Goal: Information Seeking & Learning: Find specific fact

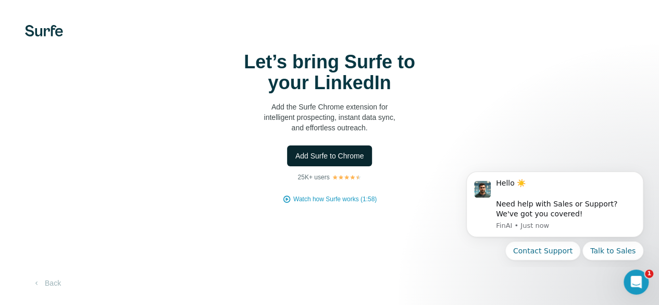
click at [295, 161] on span "Add Surfe to Chrome" at bounding box center [329, 155] width 69 height 10
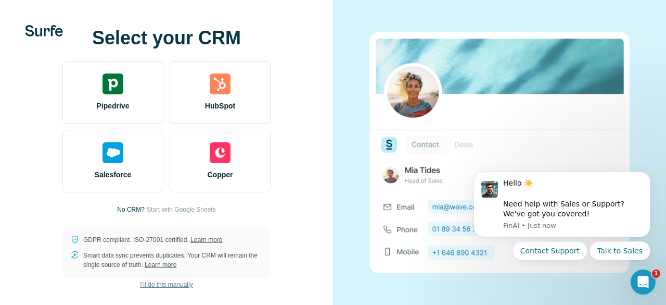
click at [158, 286] on span "I’ll do this manually" at bounding box center [166, 284] width 53 height 9
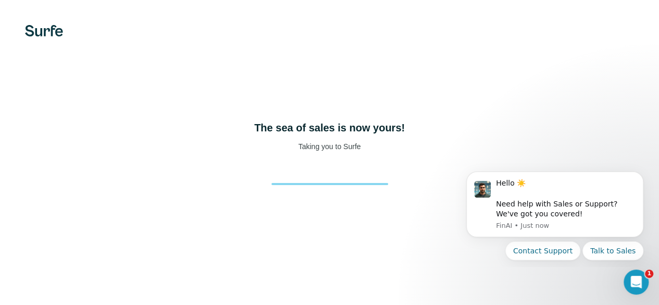
click at [158, 286] on div "The sea of sales is now yours! Taking you to Surfe" at bounding box center [329, 152] width 659 height 305
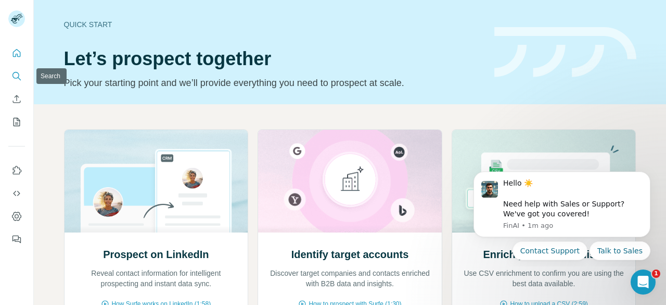
click at [16, 75] on icon "Search" at bounding box center [16, 76] width 10 height 10
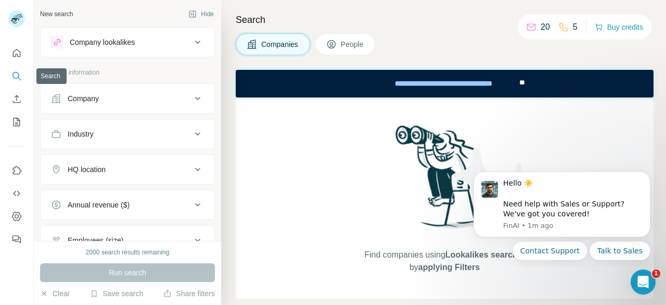
click at [18, 72] on icon "Search" at bounding box center [15, 75] width 7 height 7
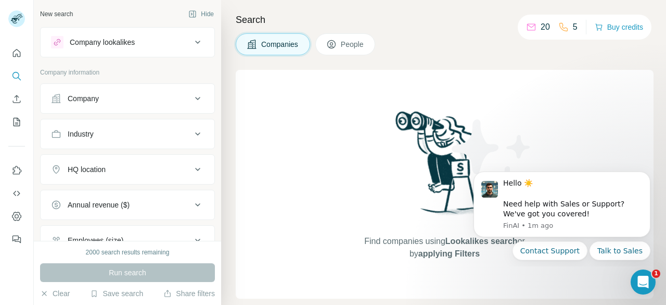
click at [87, 12] on div "New search Hide" at bounding box center [127, 14] width 175 height 16
click at [66, 11] on div "New search" at bounding box center [56, 13] width 33 height 9
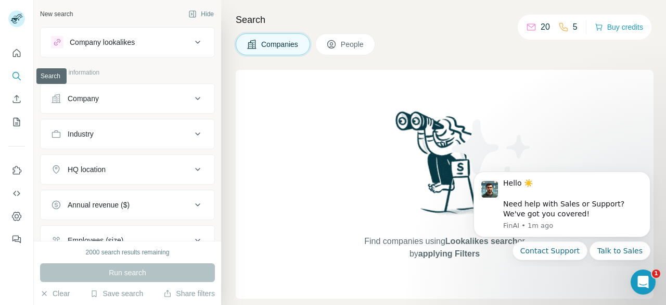
click at [12, 78] on icon "Search" at bounding box center [16, 76] width 10 height 10
click at [46, 294] on icon "button" at bounding box center [44, 293] width 8 height 8
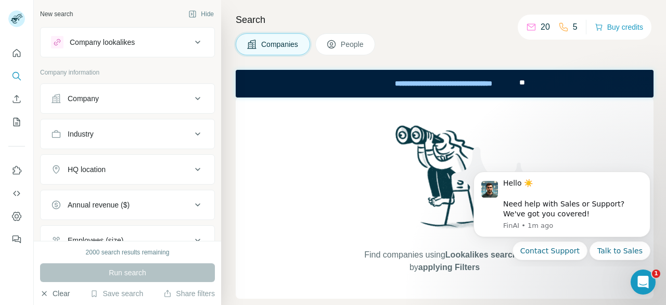
click at [55, 12] on div "New search" at bounding box center [56, 13] width 33 height 9
click at [100, 37] on div "Company lookalikes" at bounding box center [102, 42] width 65 height 10
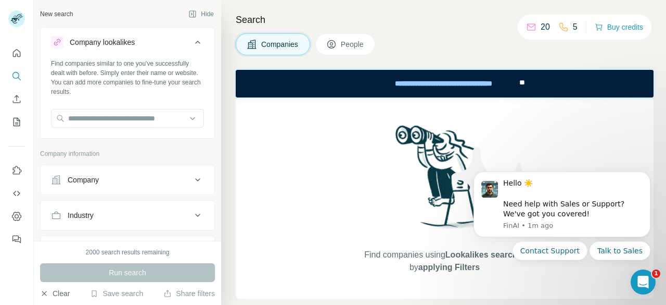
click at [343, 46] on span "People" at bounding box center [353, 44] width 24 height 10
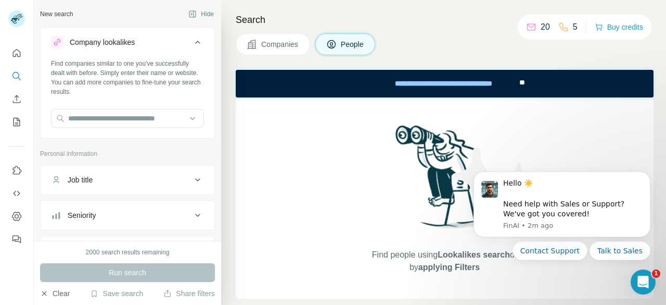
click at [347, 35] on button "People" at bounding box center [346, 44] width 60 height 22
click at [116, 185] on button "Job title" at bounding box center [128, 179] width 174 height 25
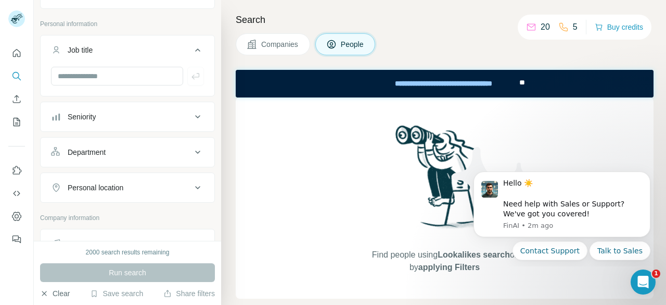
scroll to position [123, 0]
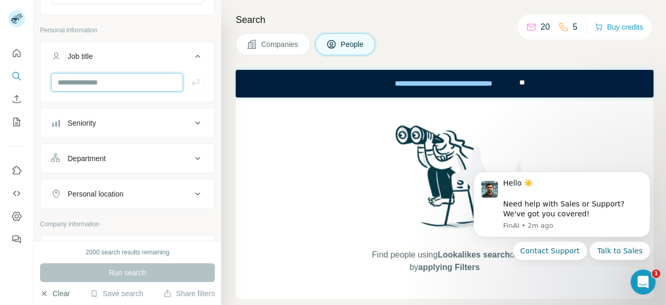
click at [111, 81] on input "text" at bounding box center [117, 82] width 132 height 19
type input "**********"
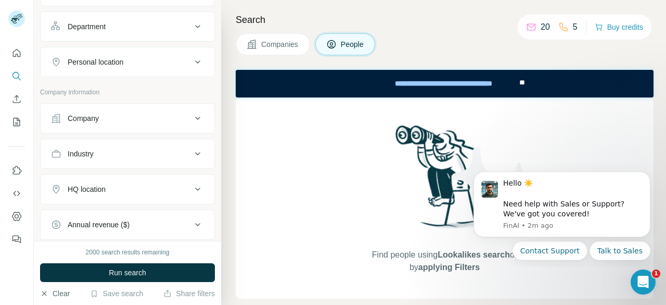
scroll to position [293, 0]
click at [104, 151] on div "Industry" at bounding box center [121, 153] width 141 height 10
click at [98, 170] on div at bounding box center [122, 179] width 129 height 18
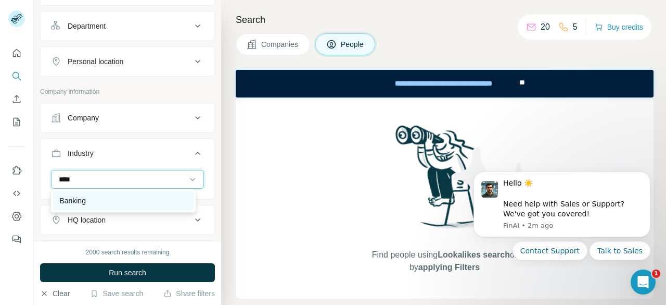
type input "****"
click at [89, 203] on div "Banking" at bounding box center [123, 200] width 128 height 10
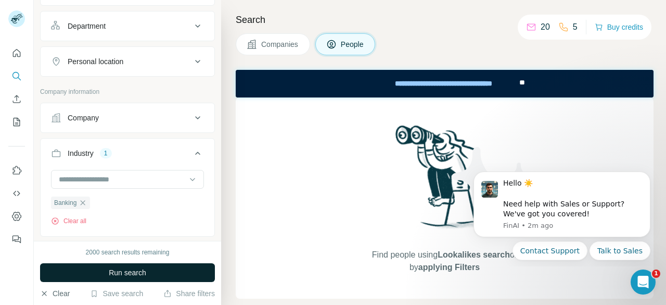
click at [111, 275] on span "Run search" at bounding box center [127, 272] width 37 height 10
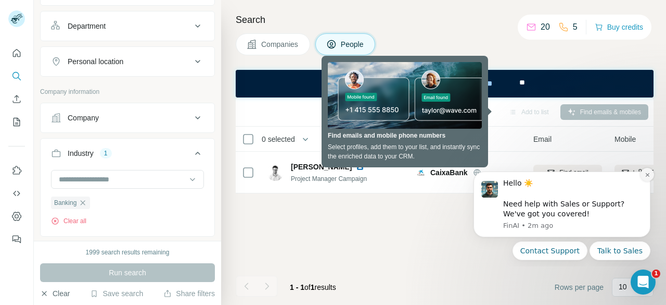
click at [645, 171] on button "Dismiss notification" at bounding box center [648, 175] width 14 height 14
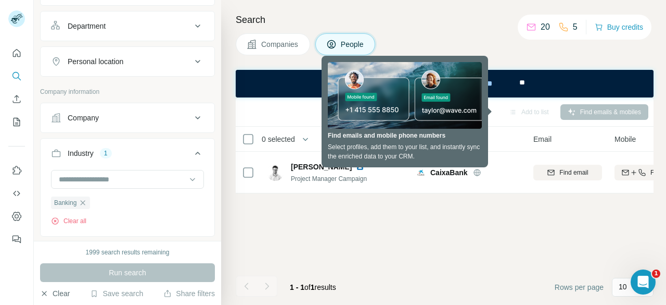
click at [446, 245] on div "Add to list Find emails & mobiles 0 selected People Company Email Mobile Lists …" at bounding box center [445, 200] width 418 height 207
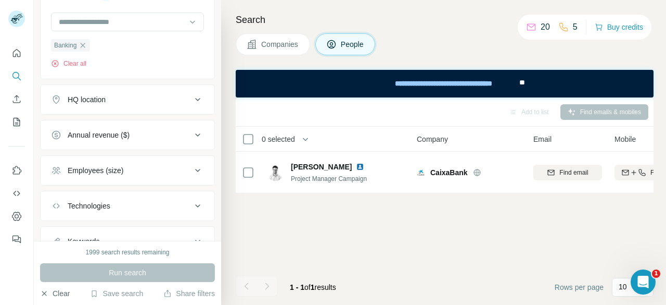
scroll to position [432, 0]
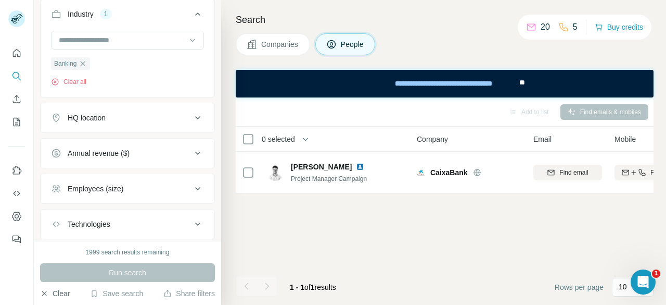
click at [99, 112] on div "HQ location" at bounding box center [87, 117] width 38 height 10
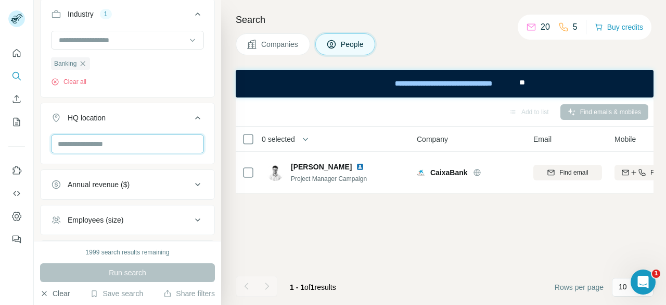
click at [105, 146] on input "text" at bounding box center [127, 143] width 153 height 19
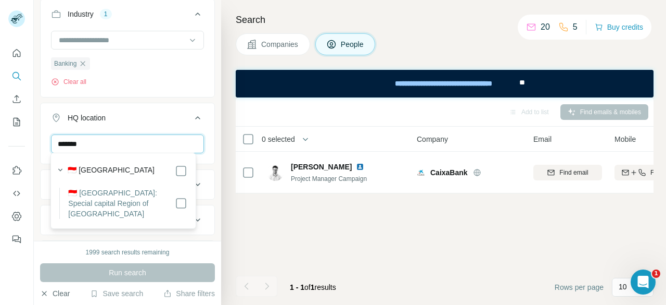
type input "*******"
click at [104, 191] on label "🇮🇩 [GEOGRAPHIC_DATA]: Special capital Region of [GEOGRAPHIC_DATA]" at bounding box center [121, 202] width 106 height 31
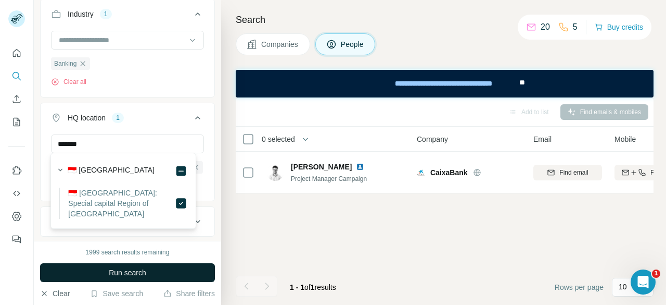
click at [152, 171] on div "🇮🇩 [GEOGRAPHIC_DATA]" at bounding box center [127, 171] width 119 height 12
click at [114, 277] on span "Run search" at bounding box center [127, 272] width 37 height 10
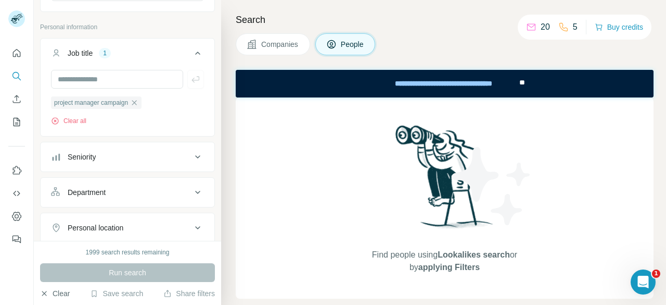
scroll to position [132, 0]
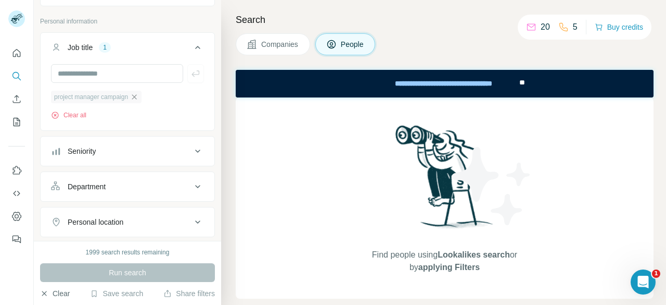
click at [139, 97] on icon "button" at bounding box center [134, 97] width 8 height 8
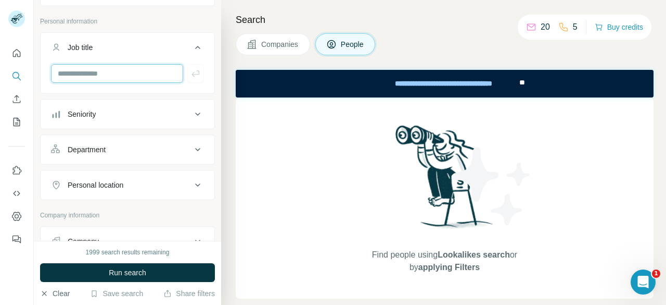
click at [110, 74] on input "text" at bounding box center [117, 73] width 132 height 19
type input "**********"
click at [191, 69] on icon "button" at bounding box center [196, 73] width 10 height 10
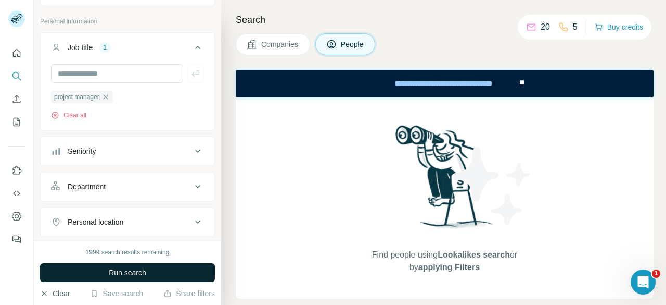
click at [136, 272] on span "Run search" at bounding box center [127, 272] width 37 height 10
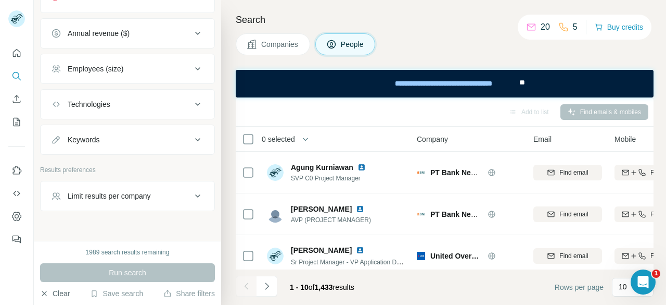
scroll to position [627, 0]
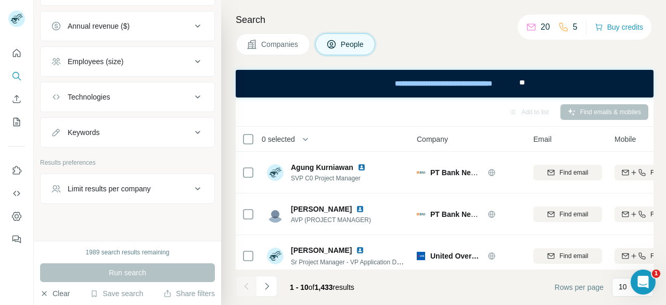
click at [197, 134] on button "Keywords" at bounding box center [128, 132] width 174 height 25
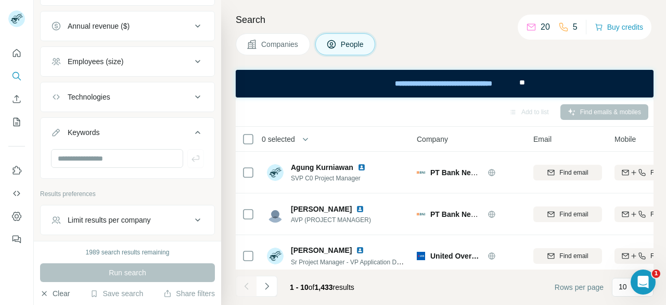
click at [142, 166] on div at bounding box center [128, 162] width 174 height 27
click at [121, 163] on input "text" at bounding box center [117, 158] width 132 height 19
type input "*"
type input "********"
click at [192, 155] on icon "button" at bounding box center [196, 158] width 8 height 6
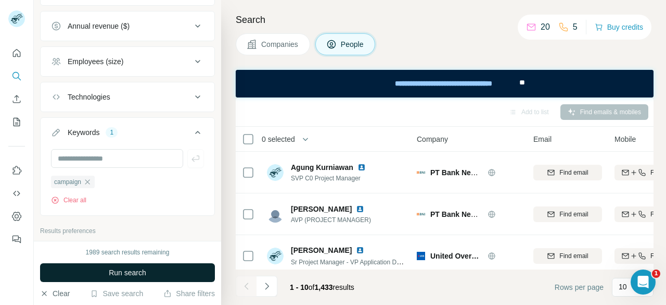
click at [134, 270] on span "Run search" at bounding box center [127, 272] width 37 height 10
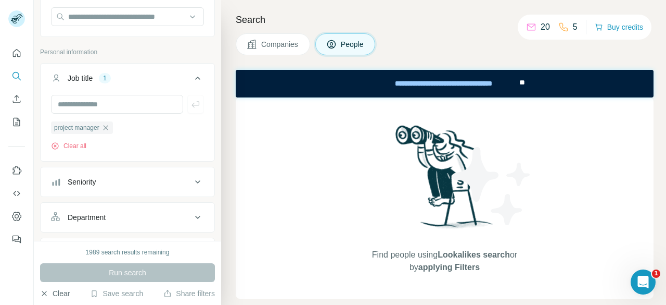
scroll to position [97, 0]
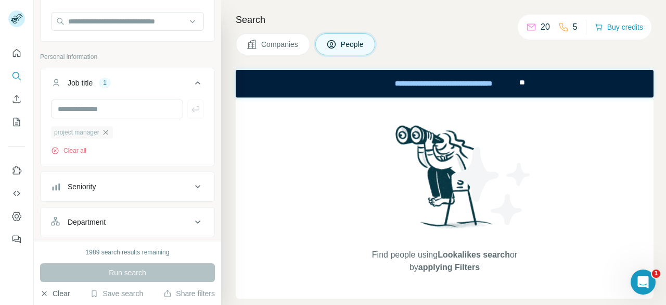
click at [109, 134] on icon "button" at bounding box center [106, 132] width 8 height 8
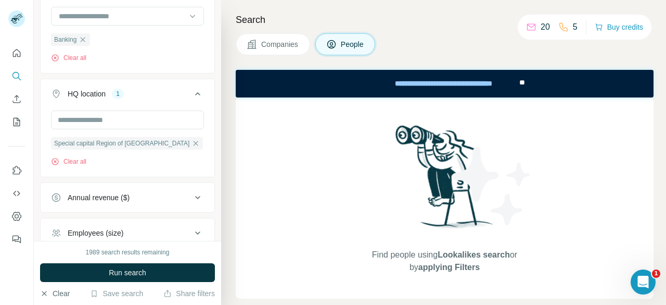
scroll to position [664, 0]
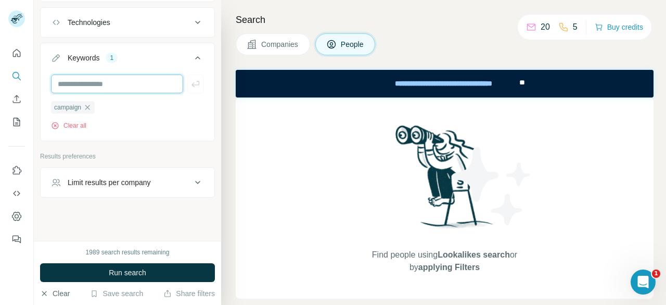
click at [110, 81] on input "text" at bounding box center [117, 83] width 132 height 19
type input "**********"
click at [194, 82] on button "button" at bounding box center [195, 83] width 17 height 19
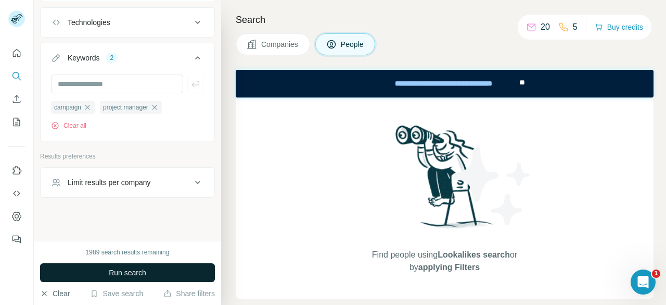
click at [122, 275] on span "Run search" at bounding box center [127, 272] width 37 height 10
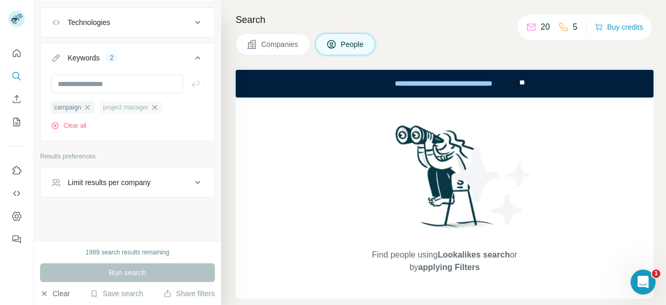
click at [159, 106] on icon "button" at bounding box center [154, 107] width 8 height 8
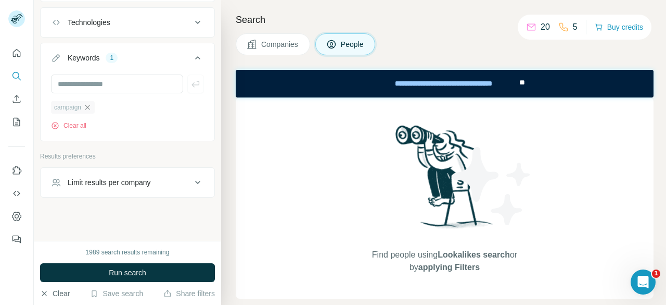
click at [90, 103] on icon "button" at bounding box center [87, 107] width 8 height 8
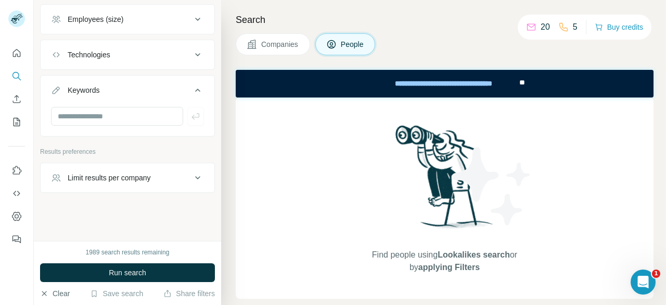
scroll to position [627, 0]
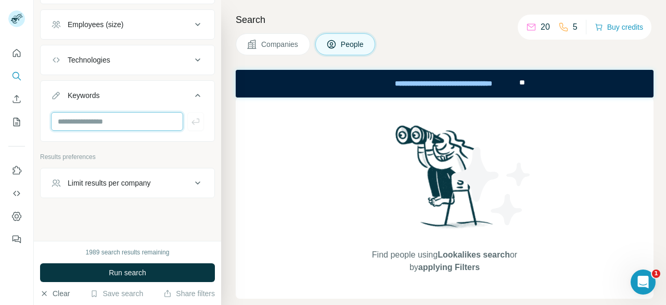
click at [89, 117] on input "text" at bounding box center [117, 121] width 132 height 19
type input "**********"
click at [193, 119] on icon "button" at bounding box center [196, 121] width 10 height 10
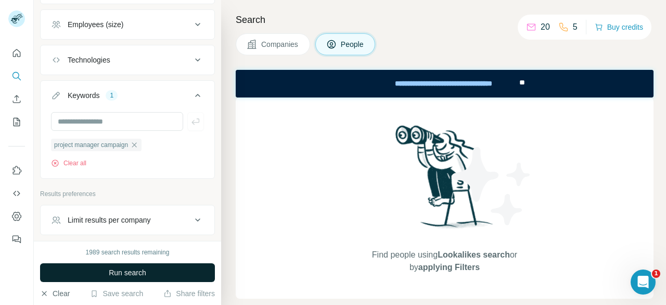
click at [112, 269] on span "Run search" at bounding box center [127, 272] width 37 height 10
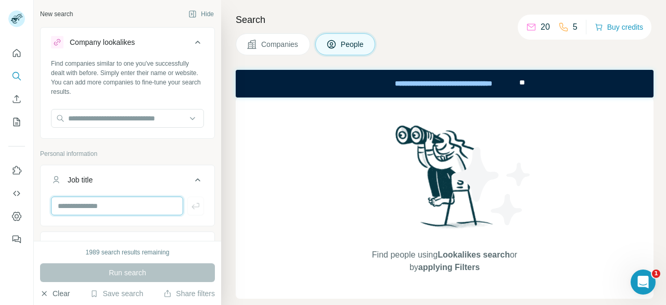
click at [89, 209] on input "text" at bounding box center [117, 205] width 132 height 19
type input "**********"
click at [193, 204] on icon "button" at bounding box center [196, 205] width 10 height 10
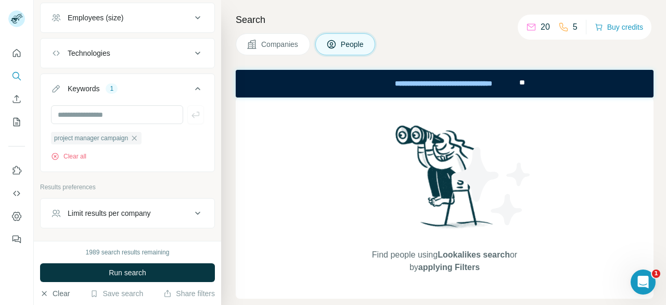
scroll to position [688, 0]
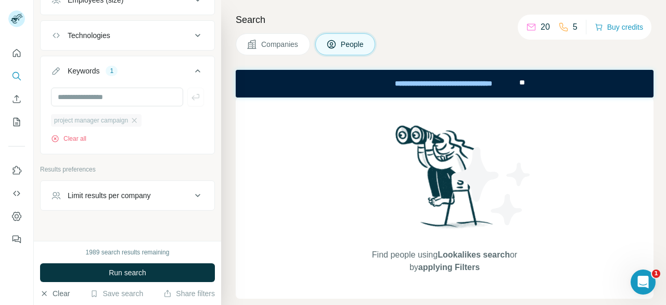
click at [132, 119] on div "project manager campaign" at bounding box center [96, 120] width 91 height 12
click at [139, 117] on icon "button" at bounding box center [134, 120] width 8 height 8
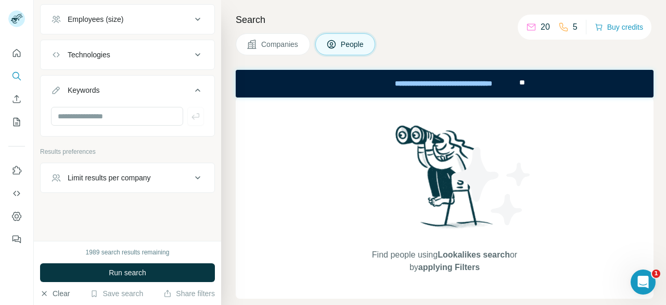
scroll to position [664, 0]
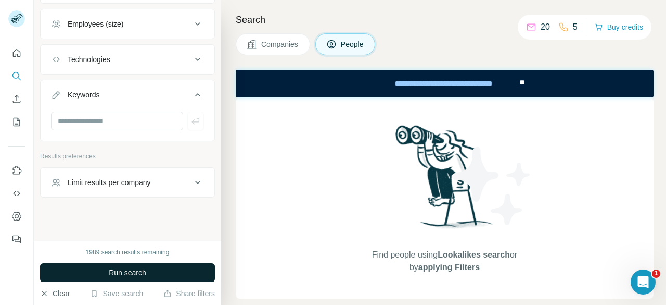
click at [145, 275] on span "Run search" at bounding box center [127, 272] width 37 height 10
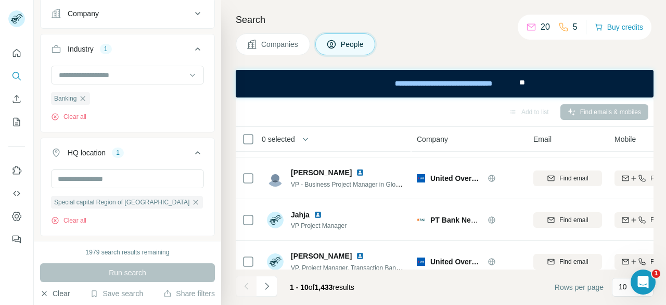
scroll to position [303, 0]
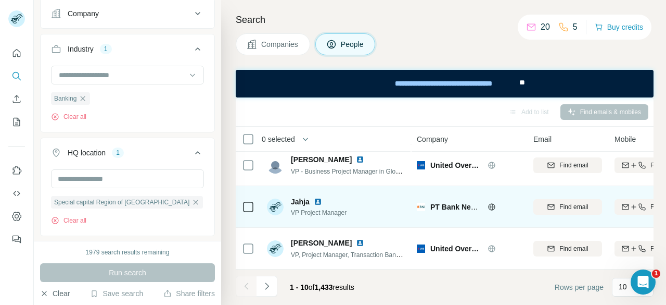
click at [301, 196] on span "Jahja" at bounding box center [300, 201] width 19 height 10
copy span "Jahja"
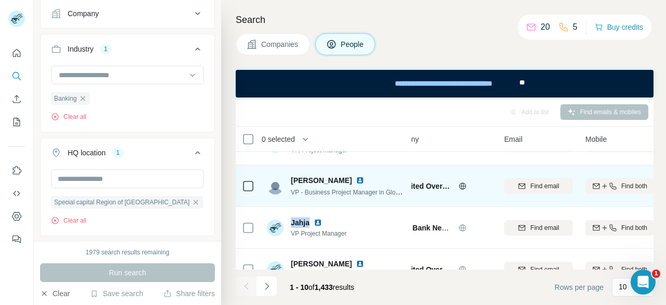
scroll to position [278, 34]
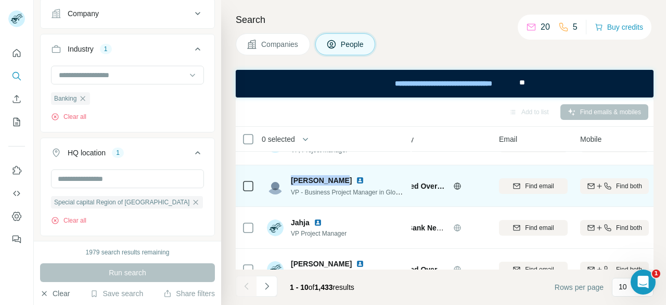
drag, startPoint x: 336, startPoint y: 179, endPoint x: 288, endPoint y: 179, distance: 47.9
click at [288, 179] on div "[PERSON_NAME] VP - Business Project Manager in Global Market" at bounding box center [336, 186] width 139 height 22
copy span "[PERSON_NAME]"
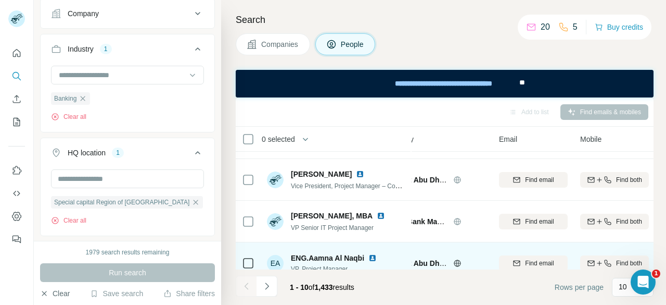
scroll to position [159, 34]
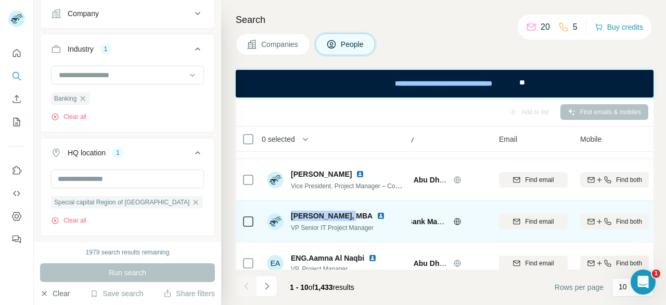
drag, startPoint x: 292, startPoint y: 215, endPoint x: 344, endPoint y: 219, distance: 52.3
click at [344, 219] on span "[PERSON_NAME], MBA" at bounding box center [332, 215] width 82 height 10
copy span "[PERSON_NAME]"
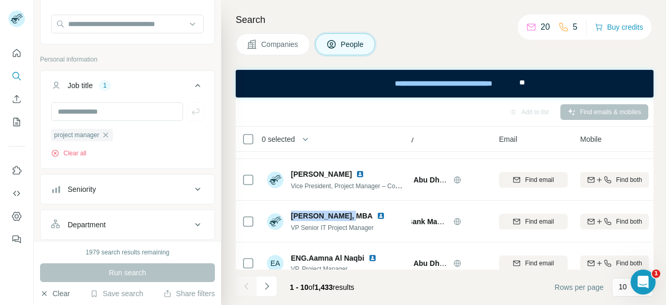
scroll to position [0, 0]
